Goal: Use online tool/utility

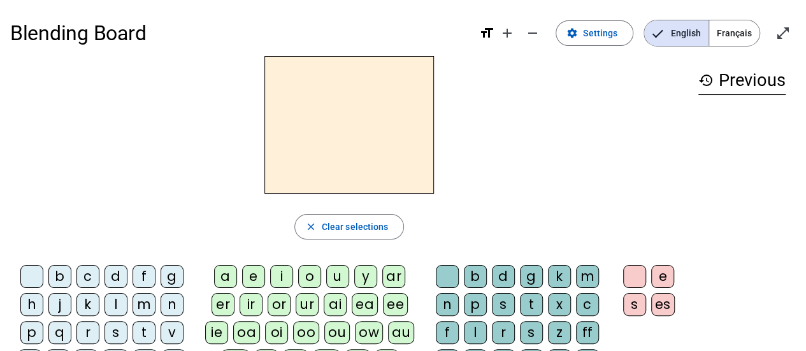
click at [709, 47] on div "Blending Board format_size add remove settings Settings English Français open_i…" at bounding box center [403, 33] width 786 height 46
click at [734, 45] on span "Français" at bounding box center [734, 32] width 50 height 25
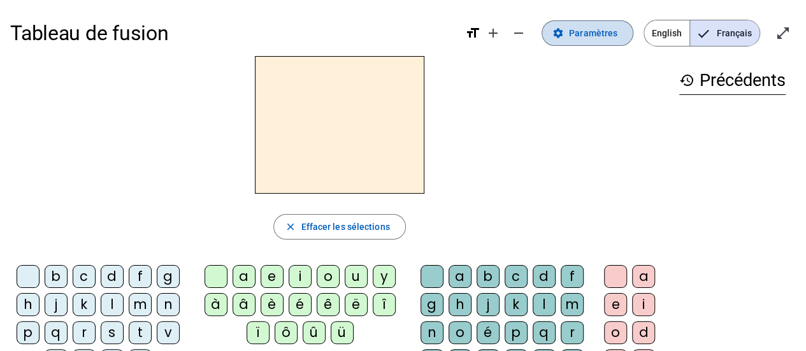
click at [593, 22] on span at bounding box center [587, 33] width 91 height 31
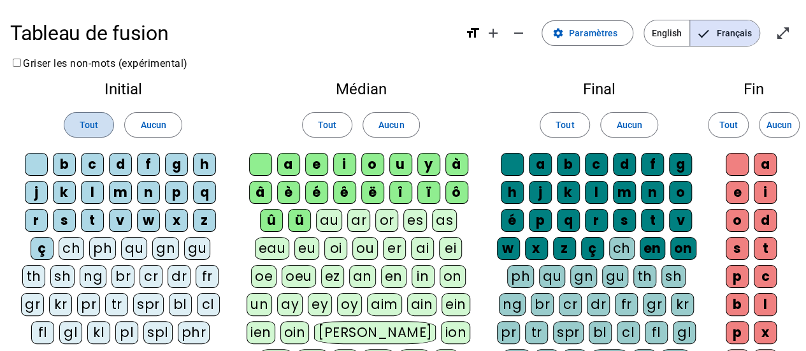
click at [85, 123] on span "Tout" at bounding box center [89, 124] width 18 height 15
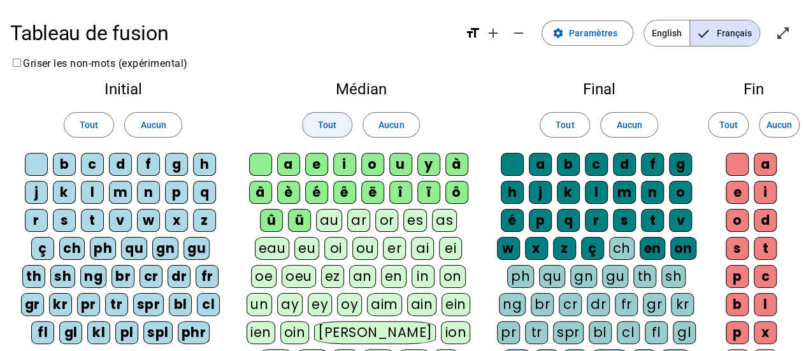
click at [319, 119] on span "Tout" at bounding box center [327, 124] width 18 height 15
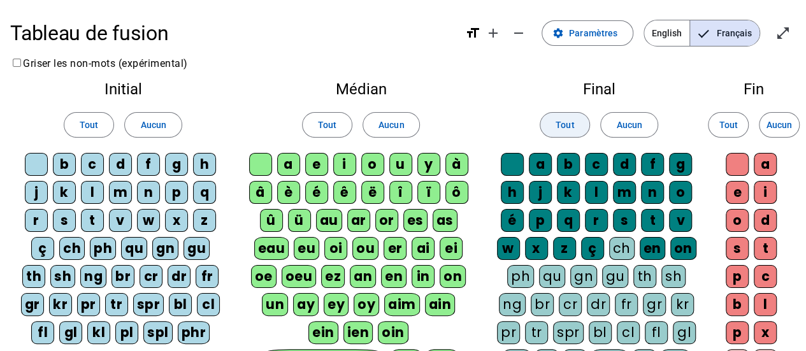
click at [552, 126] on span at bounding box center [564, 125] width 49 height 31
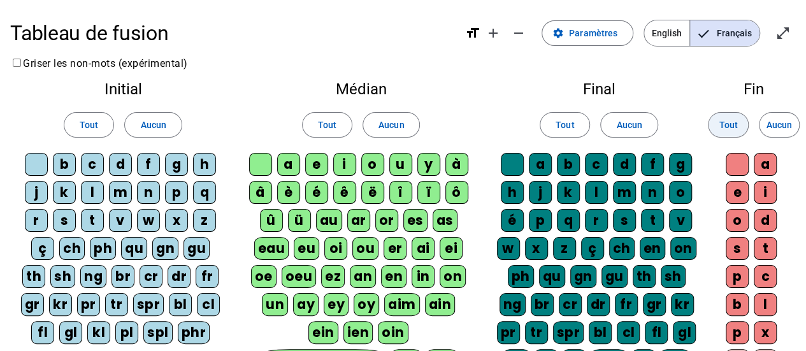
click at [733, 125] on span "Tout" at bounding box center [728, 124] width 18 height 15
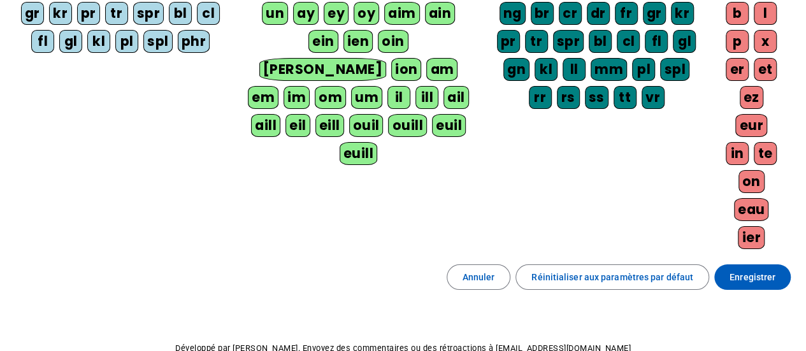
scroll to position [291, 0]
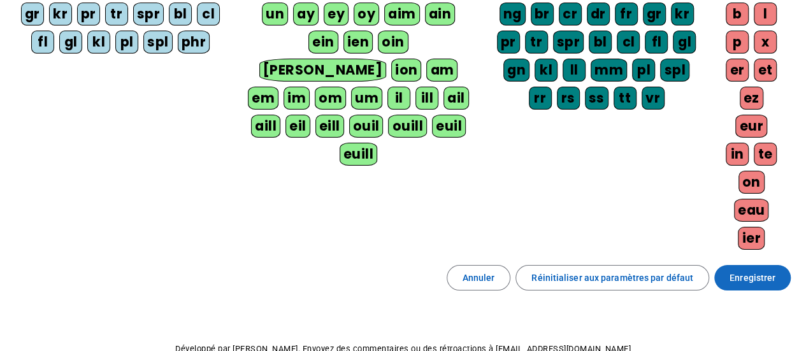
click at [746, 263] on span at bounding box center [752, 278] width 76 height 31
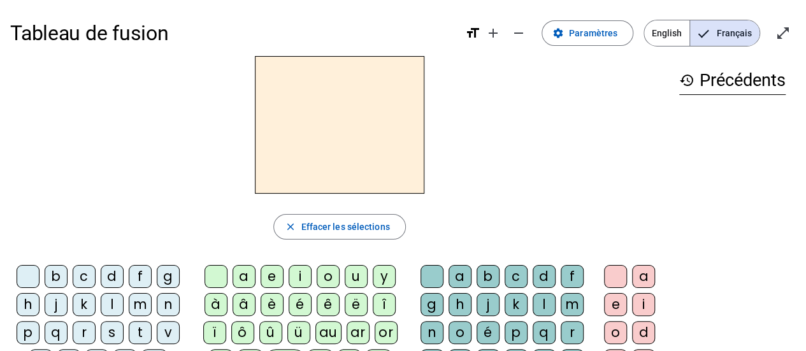
click at [170, 289] on letter-bubble "g" at bounding box center [171, 279] width 28 height 28
click at [240, 301] on div "â" at bounding box center [244, 304] width 23 height 23
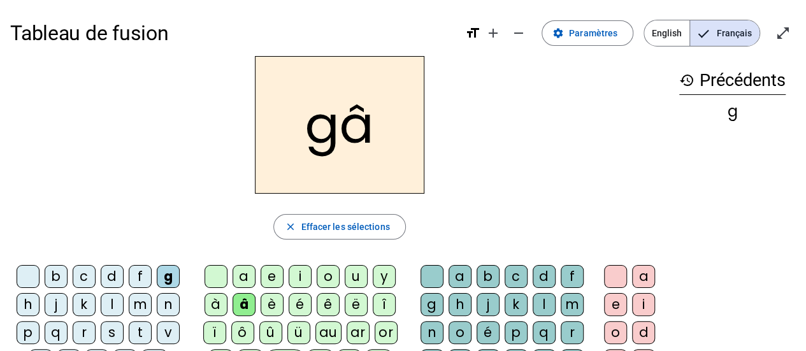
click at [490, 303] on div "j" at bounding box center [488, 304] width 23 height 23
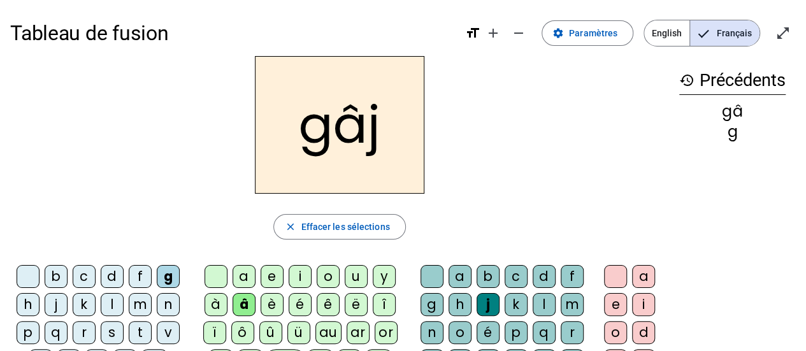
click at [140, 294] on div "m" at bounding box center [140, 304] width 23 height 23
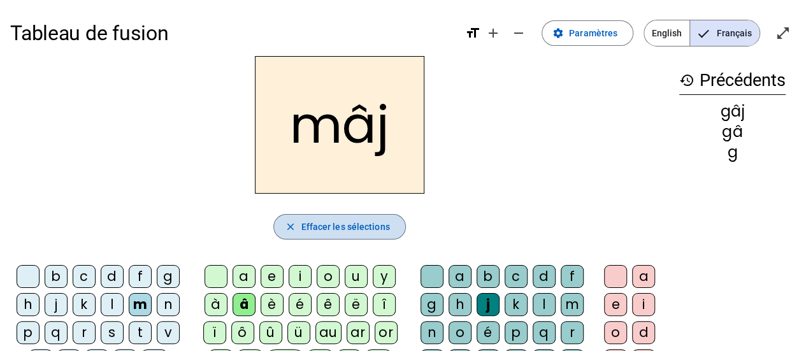
click at [381, 220] on span "Effacer les sélections" at bounding box center [345, 226] width 89 height 15
